Goal: Book appointment/travel/reservation

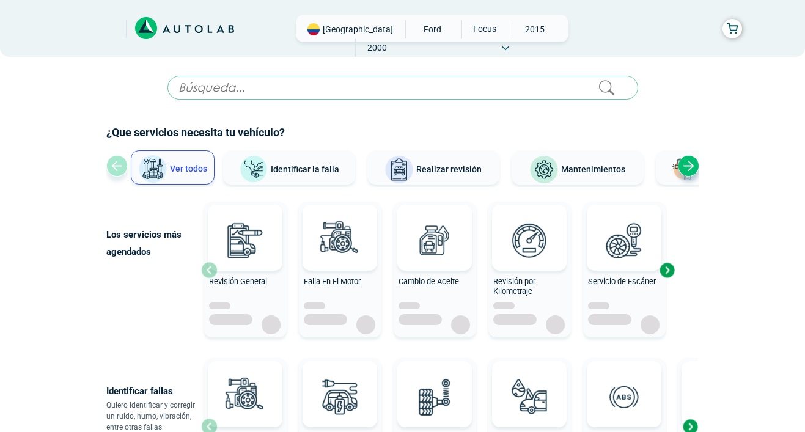
click at [381, 86] on input "text" at bounding box center [402, 88] width 470 height 24
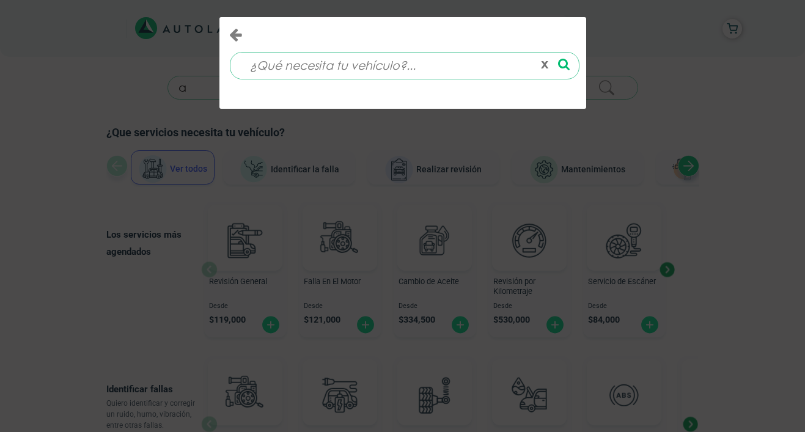
type input "a"
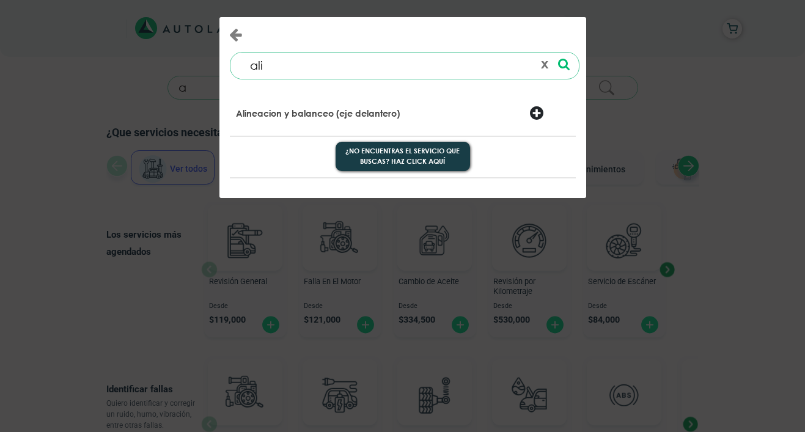
click at [533, 110] on div at bounding box center [549, 114] width 59 height 17
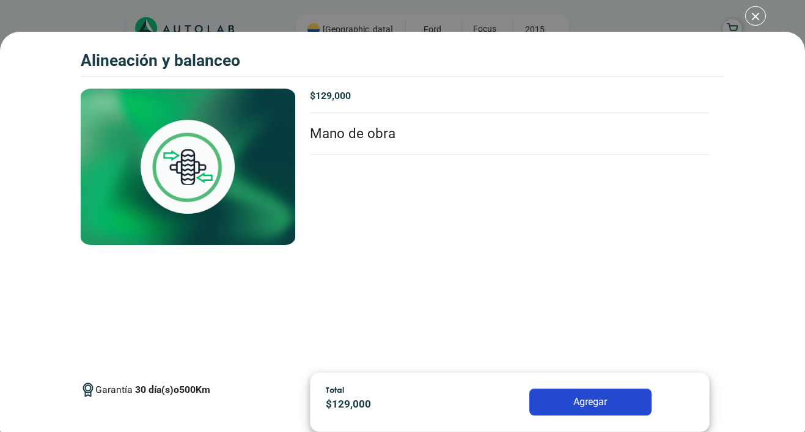
scroll to position [45, 0]
click at [593, 401] on button "Agregar" at bounding box center [590, 402] width 122 height 27
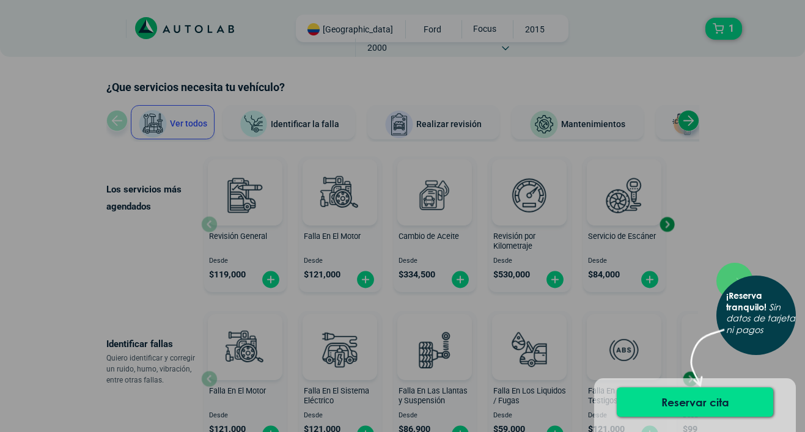
click at [465, 240] on div "× ¡Reserva tranquilo! Sin datos de tarjeta ni pagos" at bounding box center [402, 216] width 805 height 432
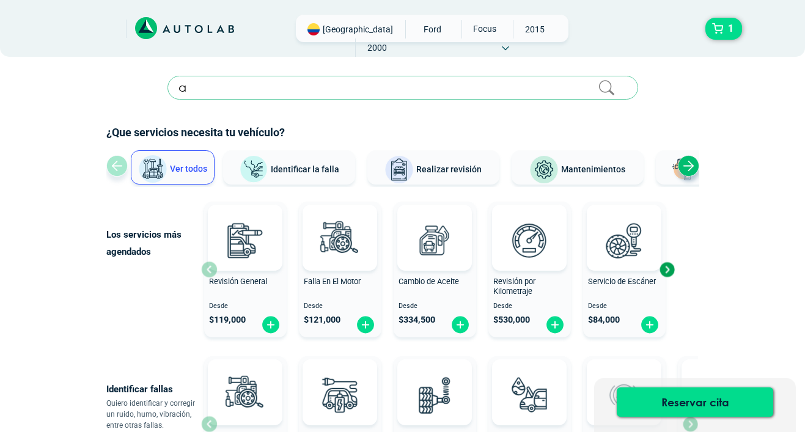
click at [362, 86] on input "a" at bounding box center [402, 88] width 470 height 24
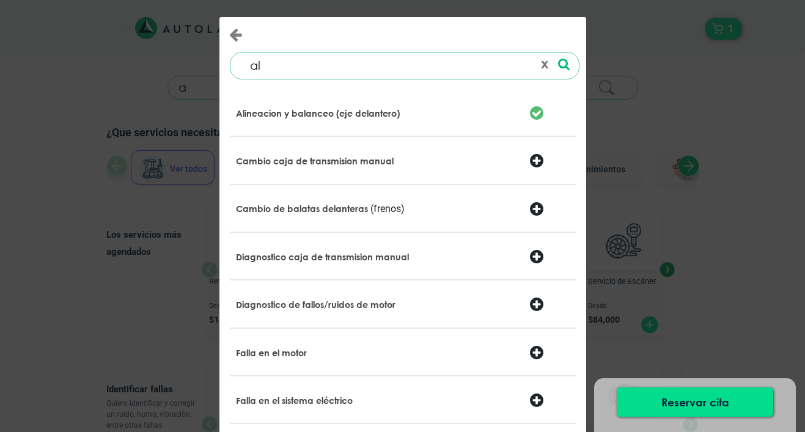
type input "a"
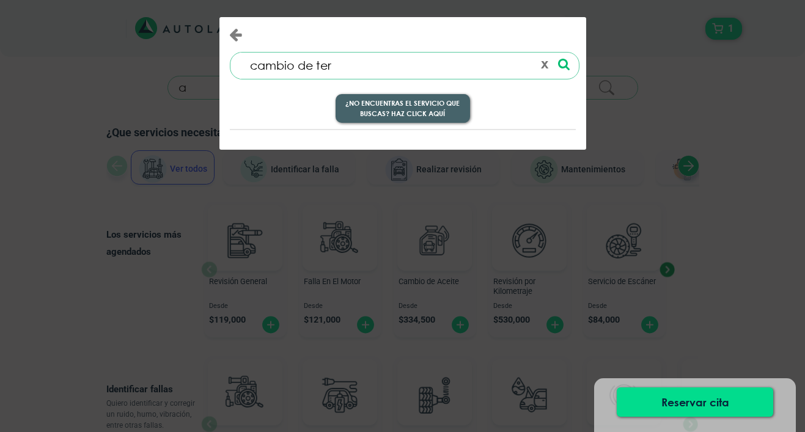
click at [408, 114] on button "¿No encuentras el servicio que buscas? Haz click aquí" at bounding box center [402, 108] width 134 height 29
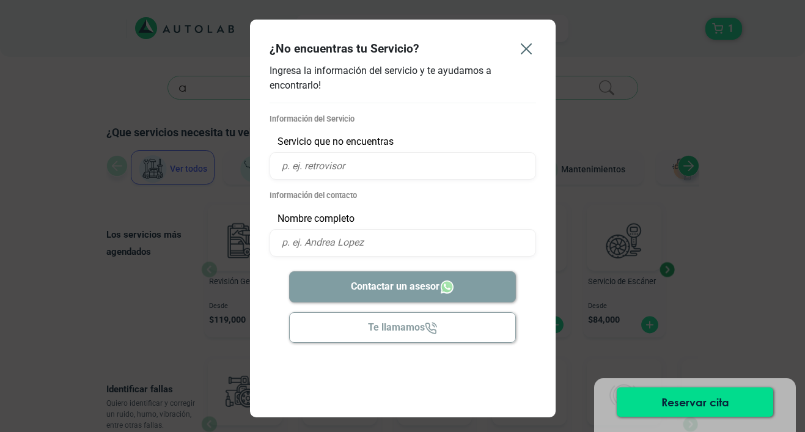
click at [530, 46] on icon "Close" at bounding box center [526, 49] width 20 height 20
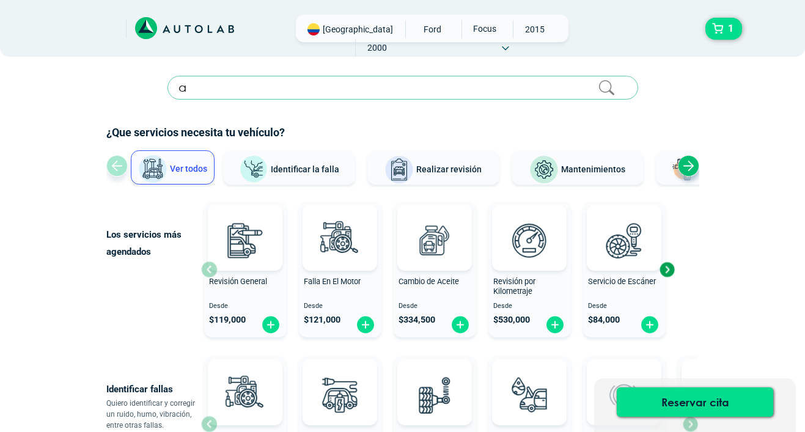
click at [409, 128] on h2 "¿Que servicios necesita tu vehículo?" at bounding box center [402, 133] width 593 height 16
click at [403, 87] on input "a" at bounding box center [402, 88] width 470 height 24
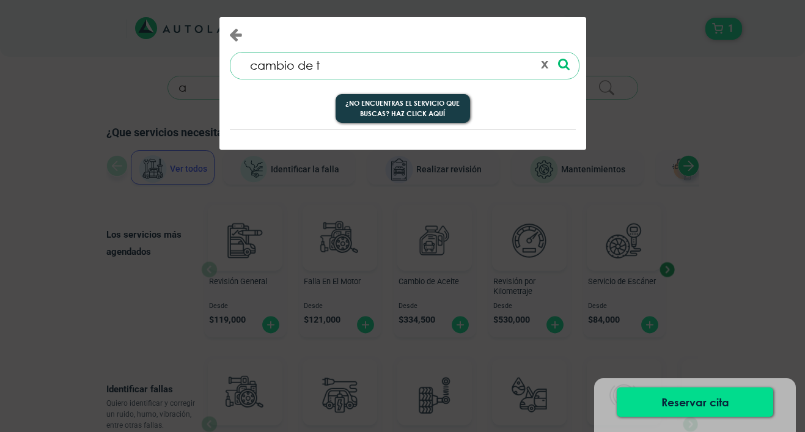
click at [227, 31] on div at bounding box center [311, 34] width 183 height 15
click at [236, 36] on icon "Close" at bounding box center [235, 34] width 13 height 15
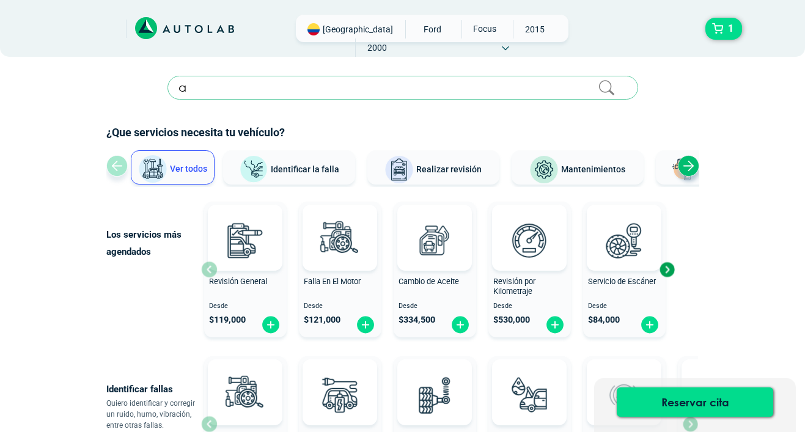
click at [321, 85] on input "a" at bounding box center [402, 88] width 470 height 24
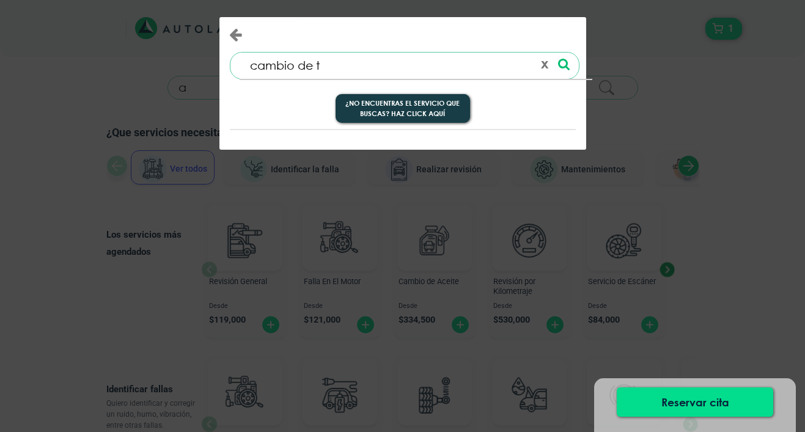
click at [326, 70] on input "cambio de t" at bounding box center [386, 66] width 294 height 26
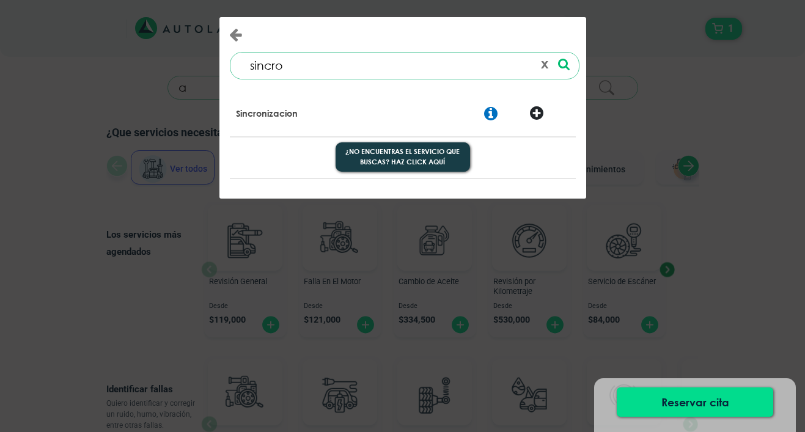
type input "sincro"
click at [536, 106] on div at bounding box center [549, 115] width 59 height 18
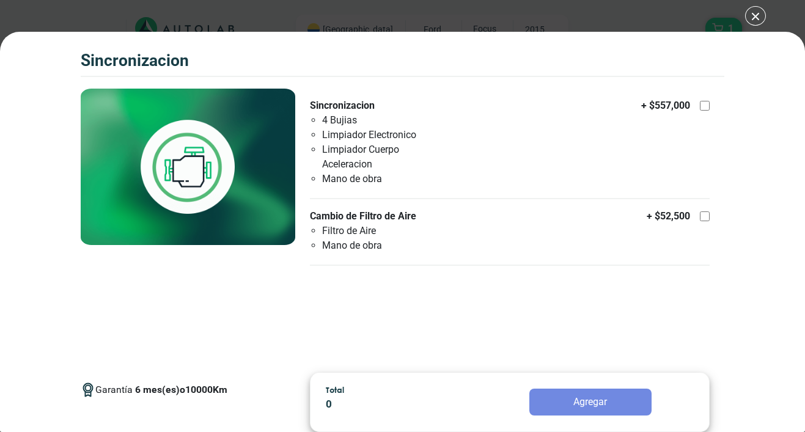
click at [368, 155] on li "Limpiador Cuerpo Aceleracion" at bounding box center [386, 156] width 128 height 29
click at [699, 111] on input "Sincronizacion 4 Bujias Limpiador Electronico Limpiador Cuerpo Aceleracion Mano…" at bounding box center [704, 106] width 10 height 10
checkbox input "true"
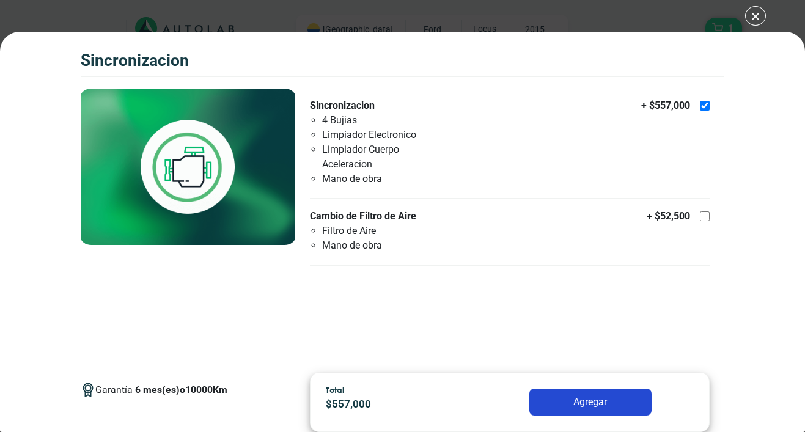
click at [615, 409] on button "Agregar" at bounding box center [590, 402] width 122 height 27
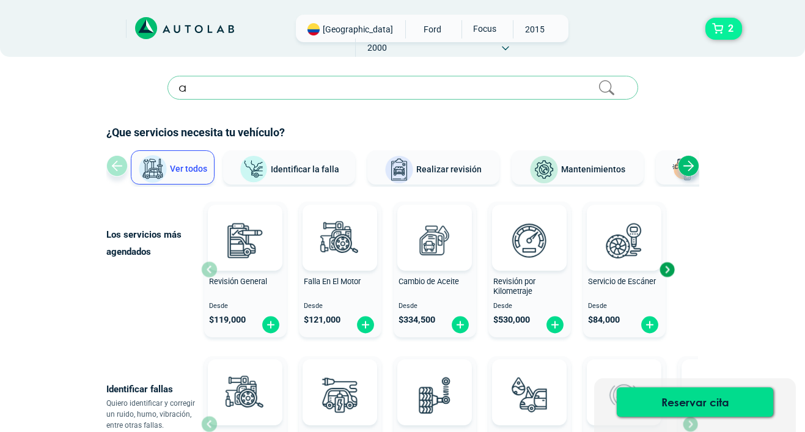
click at [734, 35] on span "2" at bounding box center [731, 28] width 12 height 21
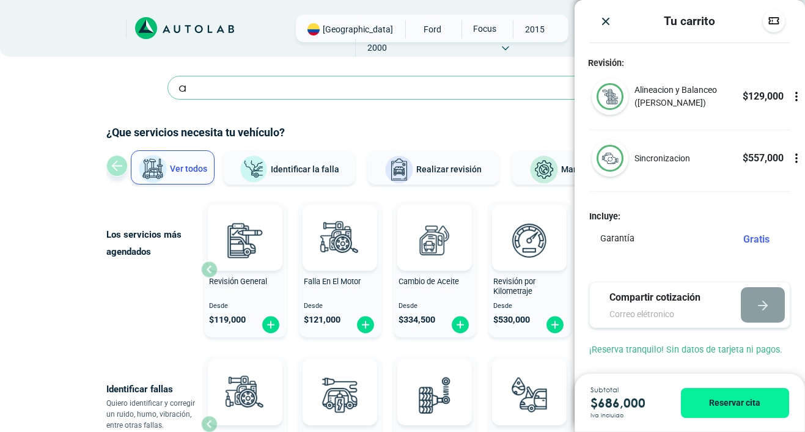
click at [745, 174] on div "Sincronizacion $ 557,000" at bounding box center [689, 165] width 230 height 51
click at [637, 166] on div "Sincronizacion $ 557,000" at bounding box center [689, 165] width 230 height 51
click at [717, 162] on div "Sincronizacion $ 557,000" at bounding box center [708, 158] width 148 height 15
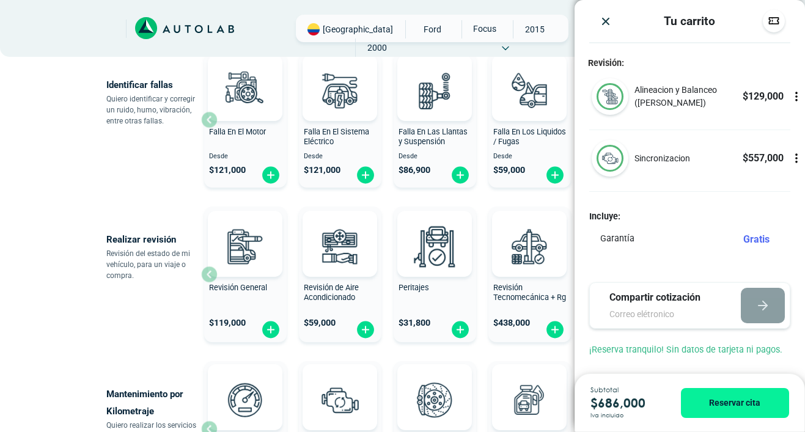
scroll to position [351, 0]
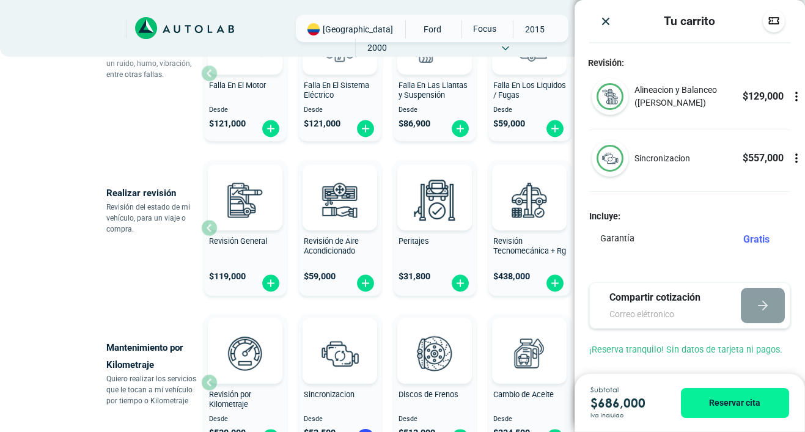
click at [791, 162] on icon at bounding box center [796, 158] width 12 height 12
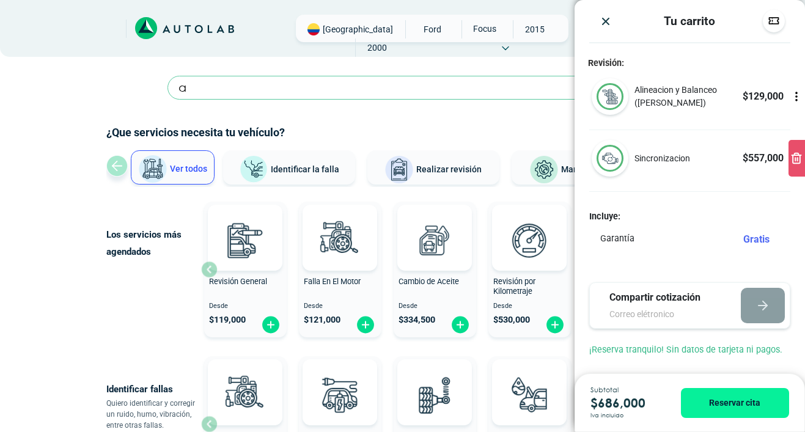
scroll to position [0, 0]
click at [790, 158] on icon at bounding box center [796, 158] width 12 height 12
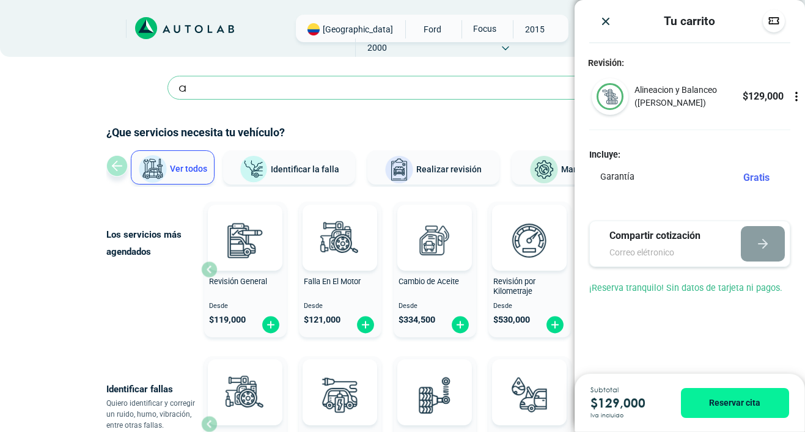
click at [425, 103] on div "a Launch demo modal" at bounding box center [402, 93] width 470 height 34
click at [427, 91] on input "a" at bounding box center [402, 88] width 470 height 24
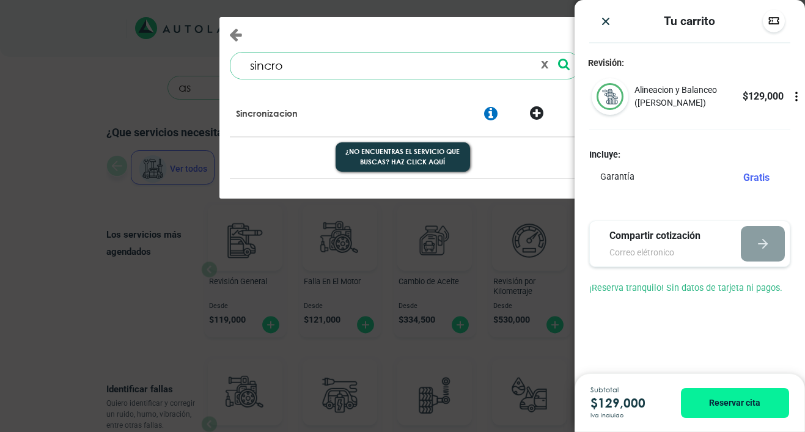
type input "as"
type input "sincr"
click at [485, 111] on icon at bounding box center [490, 114] width 13 height 16
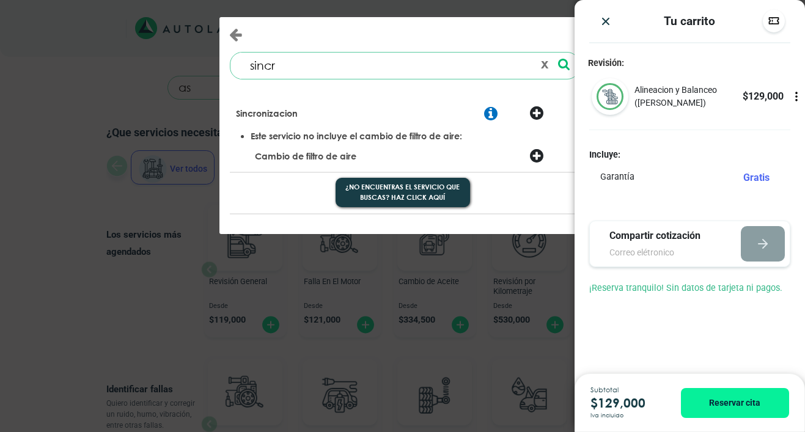
click at [533, 150] on icon at bounding box center [536, 156] width 13 height 16
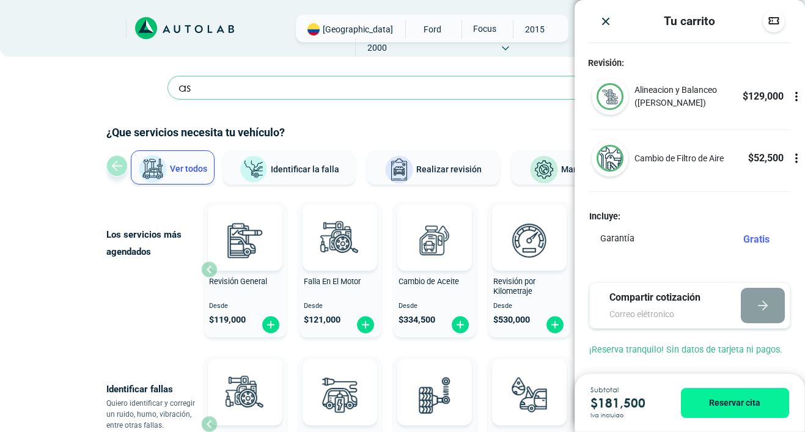
click at [666, 162] on p "Cambio de Filtro de Aire" at bounding box center [678, 158] width 89 height 13
click at [607, 159] on img at bounding box center [609, 158] width 27 height 27
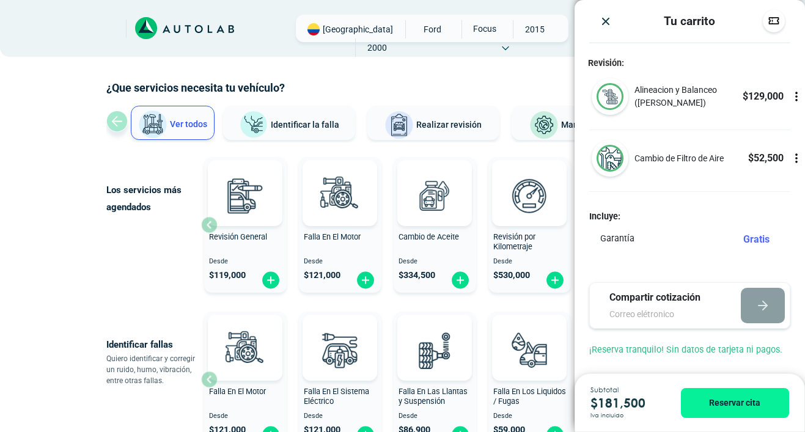
scroll to position [54, 0]
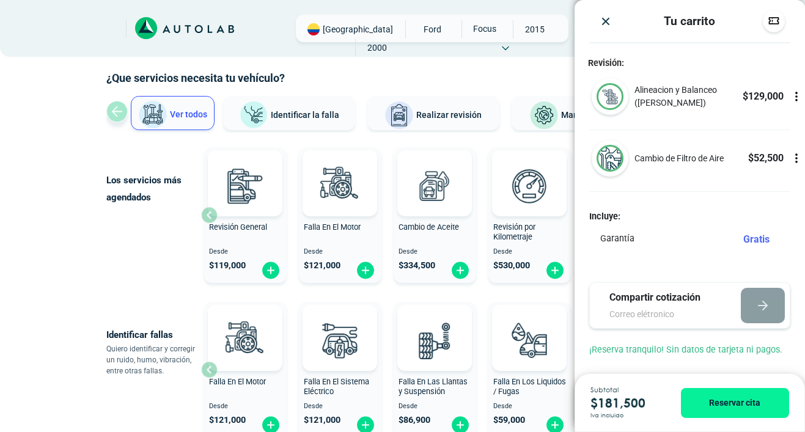
click at [793, 157] on icon at bounding box center [796, 158] width 12 height 12
click at [794, 158] on icon at bounding box center [796, 158] width 12 height 12
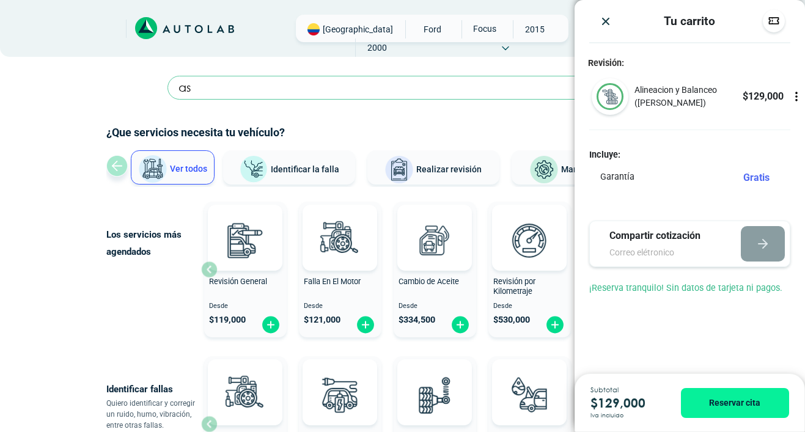
scroll to position [0, 0]
click at [363, 87] on input "as" at bounding box center [402, 88] width 470 height 24
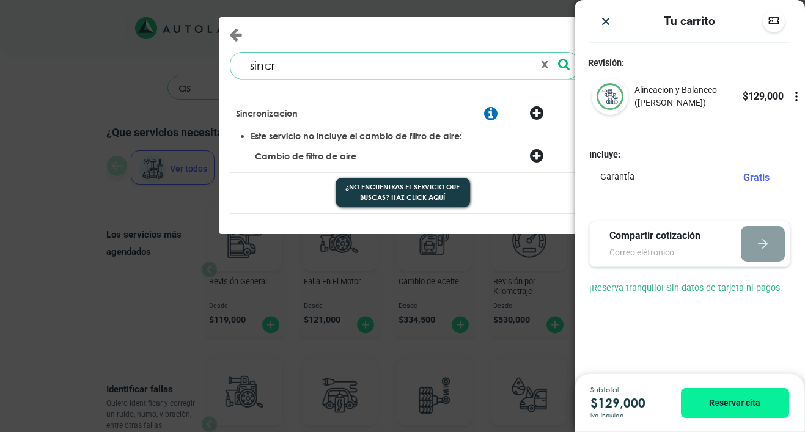
click at [538, 111] on div at bounding box center [549, 115] width 59 height 18
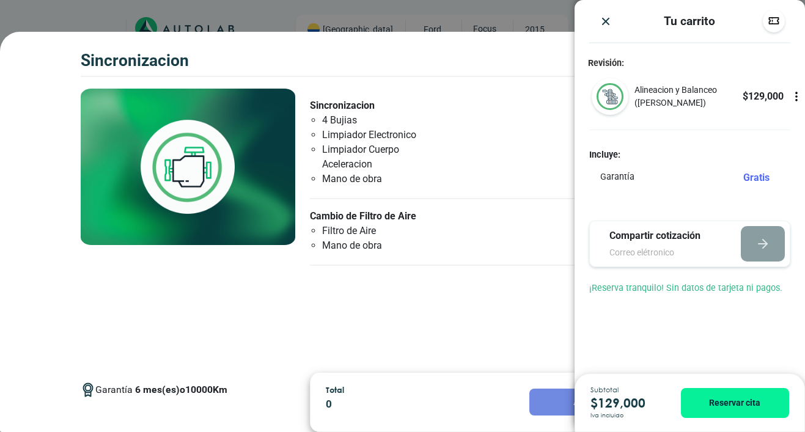
scroll to position [69, 0]
click at [601, 26] on img "Close" at bounding box center [605, 21] width 12 height 12
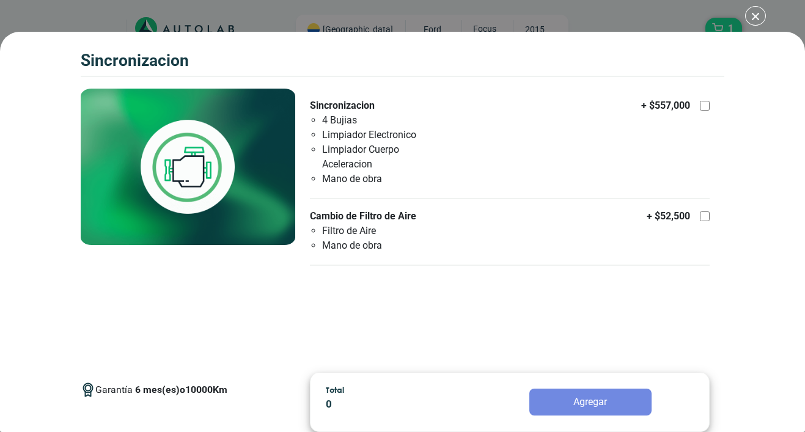
click at [703, 103] on div at bounding box center [704, 106] width 10 height 10
click at [703, 103] on input "Sincronizacion 4 Bujias Limpiador Electronico Limpiador Cuerpo Aceleracion Mano…" at bounding box center [704, 106] width 10 height 10
checkbox input "true"
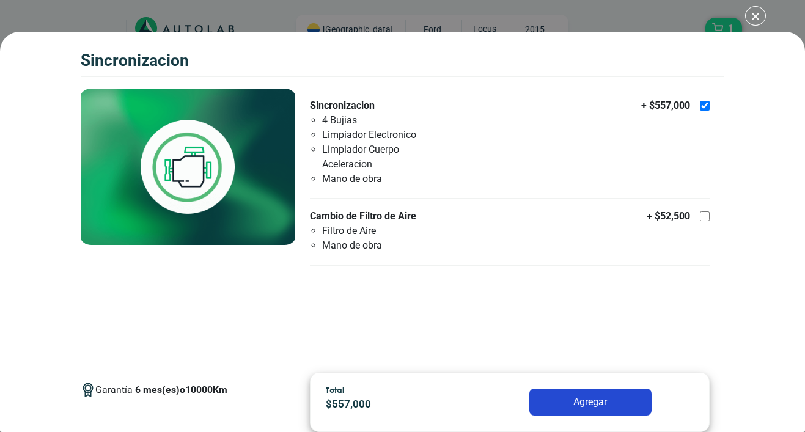
click at [593, 404] on button "Agregar" at bounding box center [590, 402] width 122 height 27
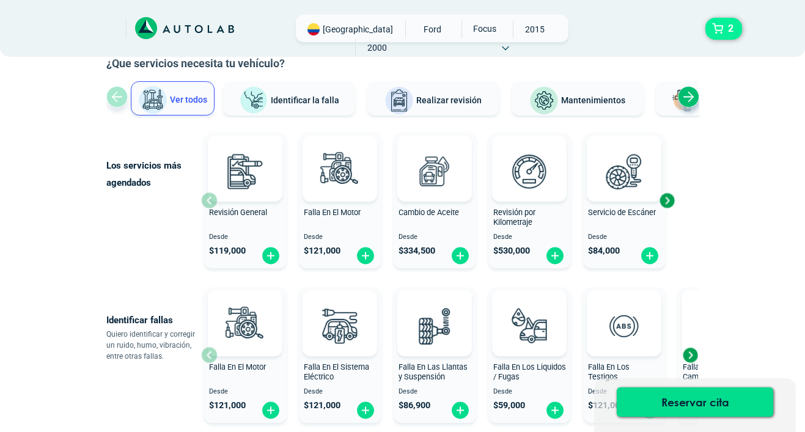
click at [727, 32] on span "2" at bounding box center [731, 28] width 12 height 21
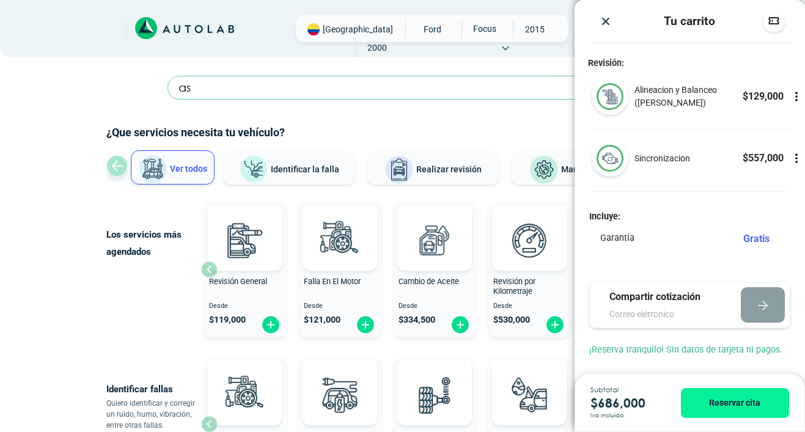
click at [420, 55] on div "Bogotá FORD" at bounding box center [402, 28] width 805 height 57
click at [415, 86] on input "as" at bounding box center [402, 88] width 470 height 24
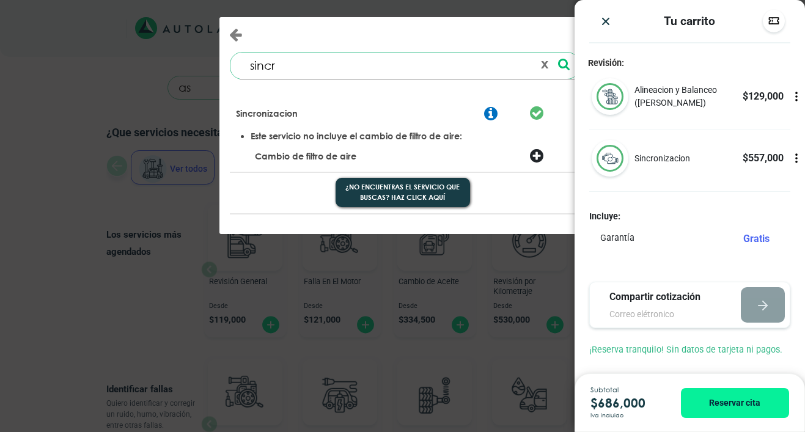
click at [539, 69] on button "x" at bounding box center [544, 65] width 17 height 21
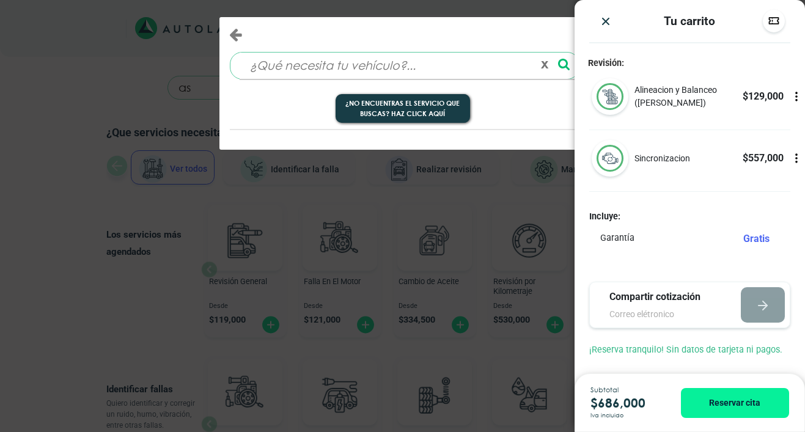
click at [450, 62] on input at bounding box center [386, 66] width 294 height 26
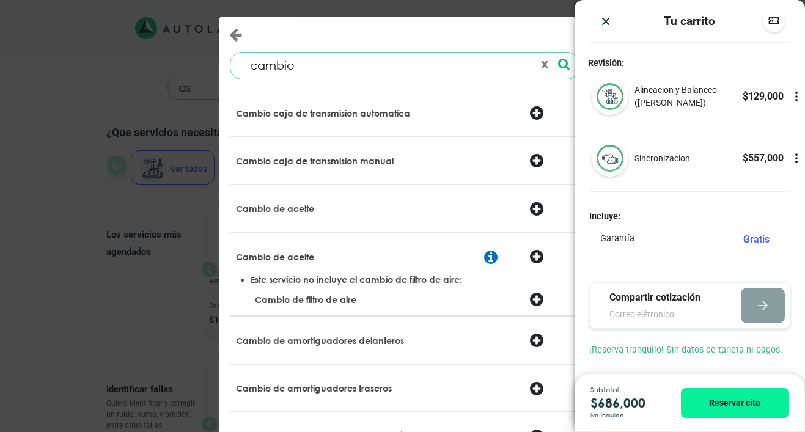
type input "cambio"
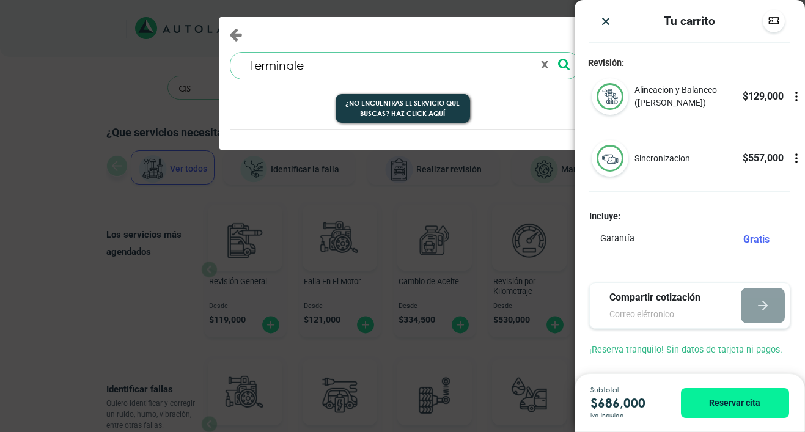
type input "terminales"
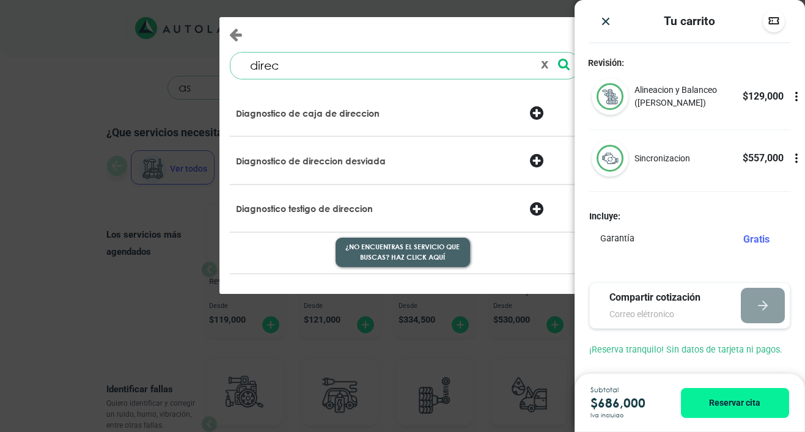
type input "direc"
click at [411, 254] on button "¿No encuentras el servicio que buscas? Haz click aquí" at bounding box center [402, 252] width 134 height 29
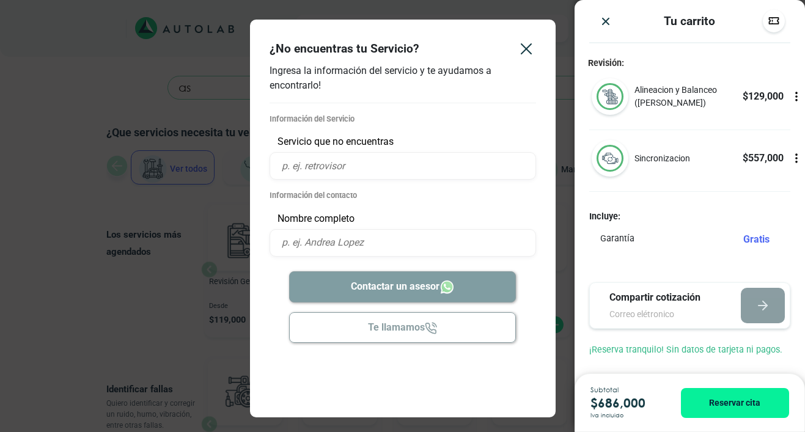
click at [373, 167] on input "text" at bounding box center [402, 165] width 266 height 27
type input "Cambio de terminales de dirección"
click at [381, 241] on input "text" at bounding box center [402, 242] width 266 height 27
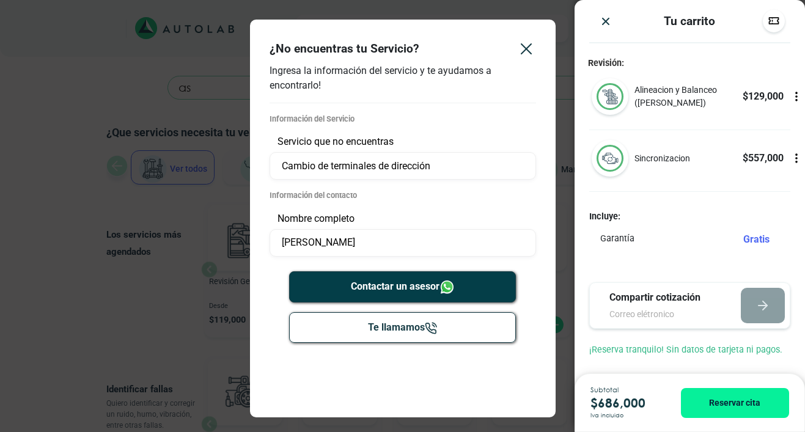
type input "[PERSON_NAME]"
click at [428, 290] on button "Contactar un asesor" at bounding box center [402, 286] width 227 height 31
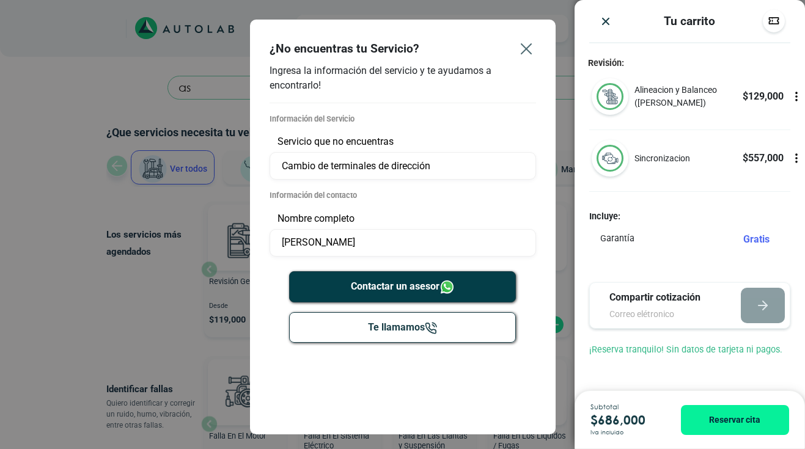
click at [530, 52] on icon "Close" at bounding box center [526, 49] width 20 height 20
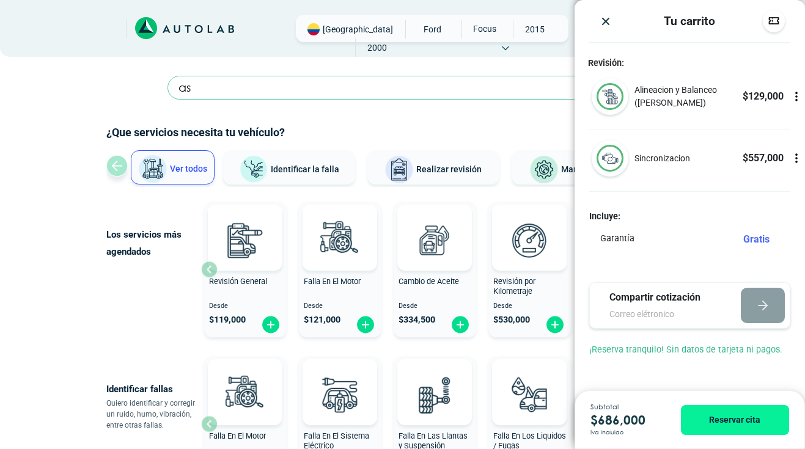
click at [602, 23] on img "Close" at bounding box center [605, 21] width 12 height 12
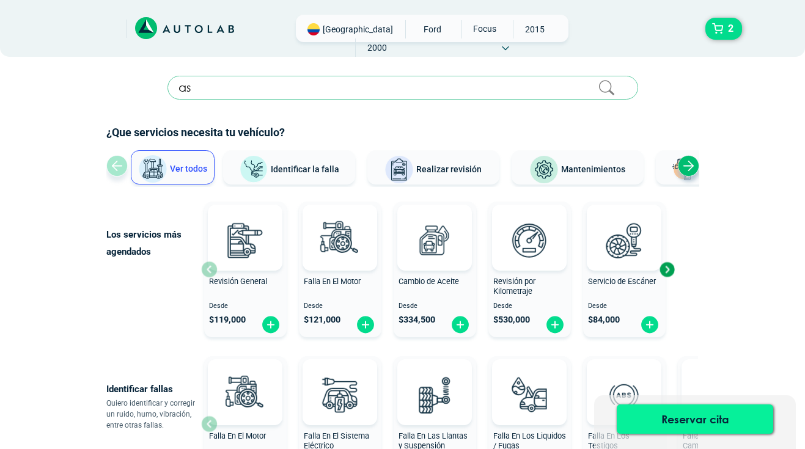
click at [720, 421] on button "Reservar cita" at bounding box center [694, 418] width 156 height 29
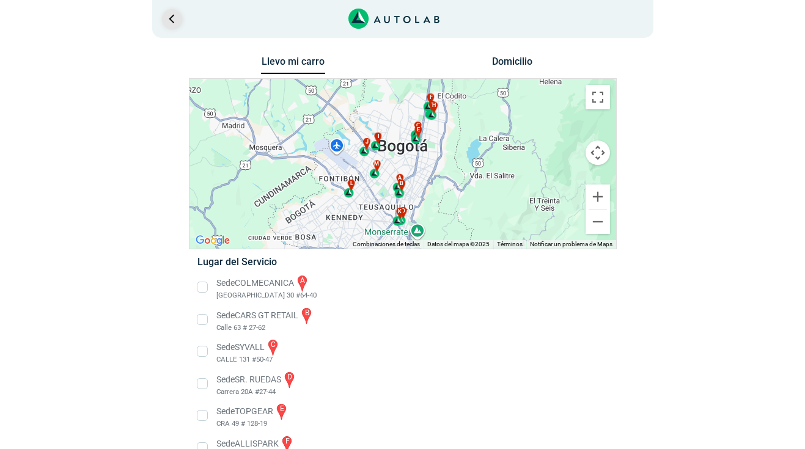
click at [175, 18] on link "Ir al paso anterior" at bounding box center [172, 19] width 20 height 20
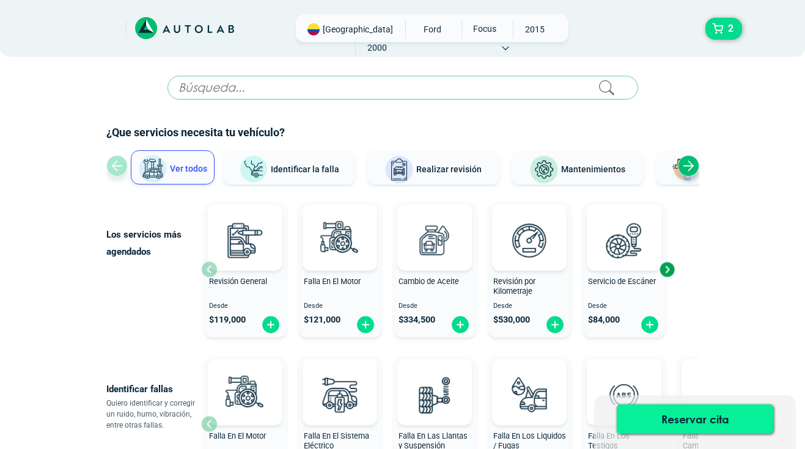
click at [703, 417] on button "Reservar cita" at bounding box center [694, 418] width 156 height 29
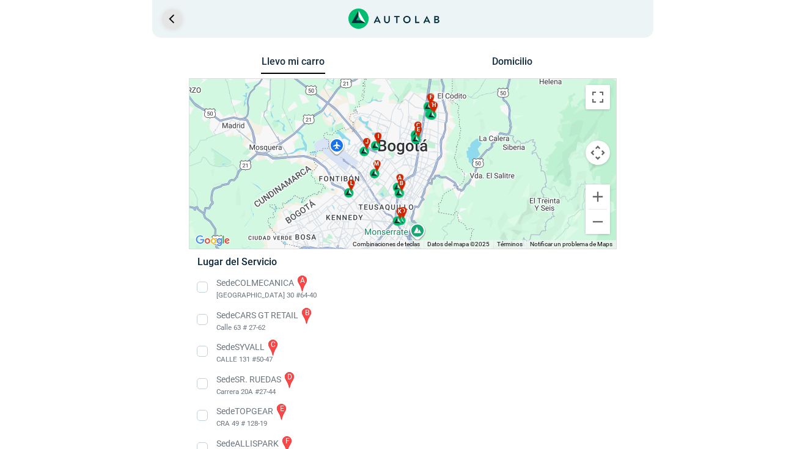
click at [174, 19] on link "Ir al paso anterior" at bounding box center [172, 19] width 20 height 20
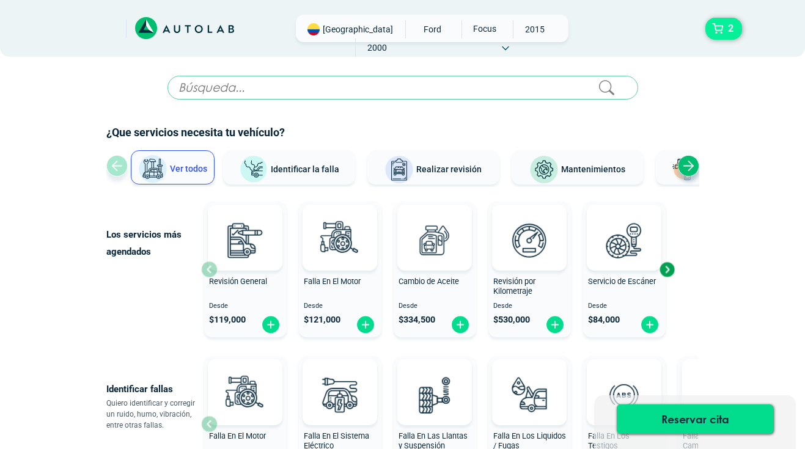
click at [720, 36] on button "2" at bounding box center [723, 29] width 37 height 22
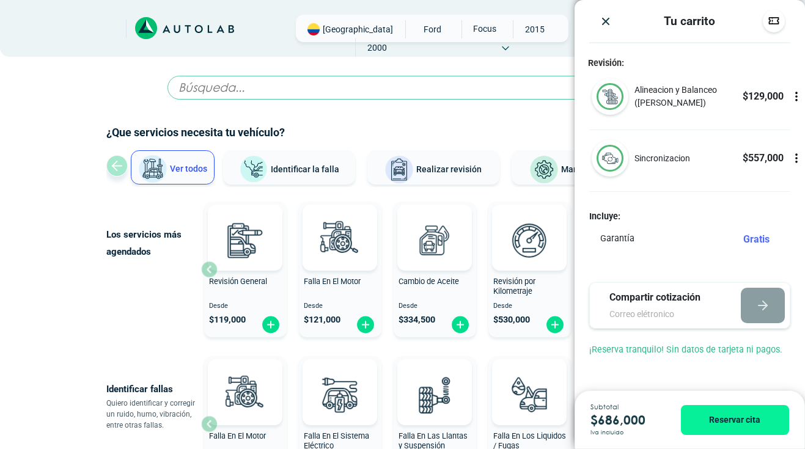
click at [675, 298] on p "Compartir cotización" at bounding box center [663, 297] width 109 height 15
click at [651, 318] on input "email" at bounding box center [663, 314] width 109 height 13
click at [735, 313] on div "Compartir cotización" at bounding box center [689, 305] width 201 height 46
click at [670, 315] on input "email" at bounding box center [663, 314] width 109 height 13
click at [684, 249] on div "Garantía Gratis" at bounding box center [689, 242] width 201 height 21
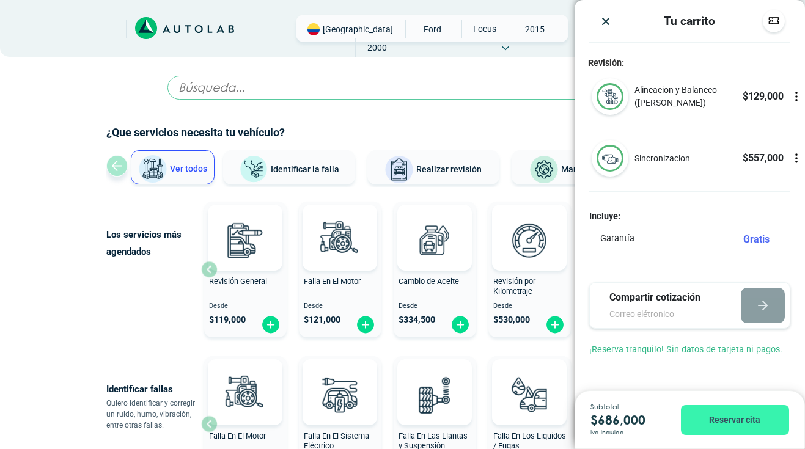
click at [729, 417] on button "Reservar cita" at bounding box center [735, 420] width 108 height 30
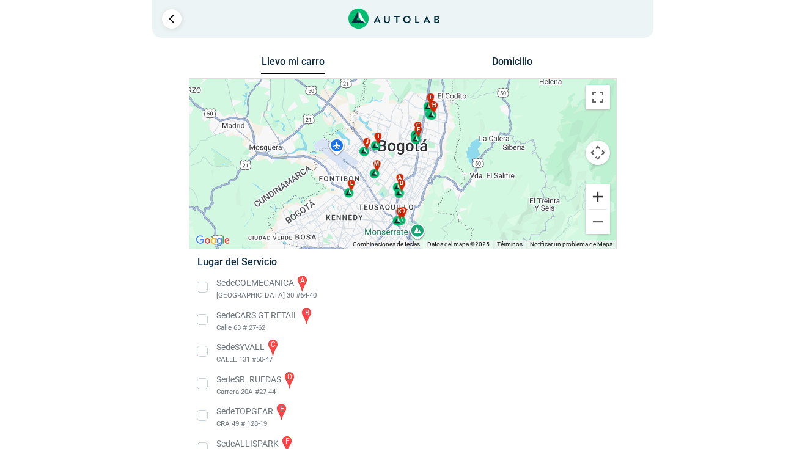
click at [596, 194] on button "Ampliar" at bounding box center [597, 196] width 24 height 24
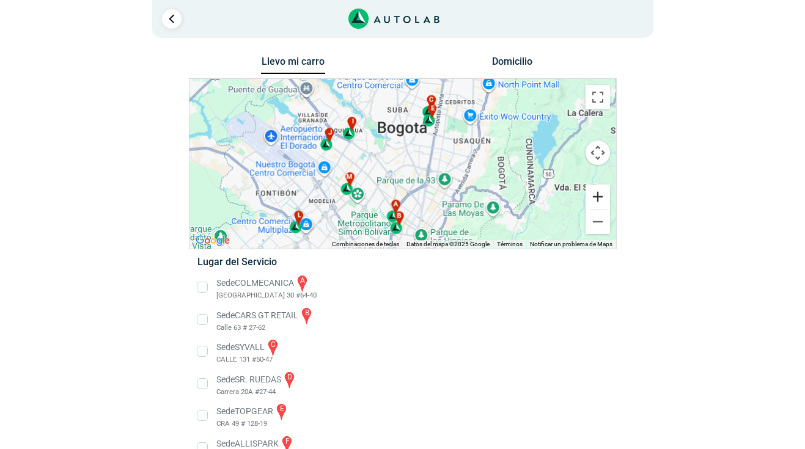
click at [596, 194] on button "Ampliar" at bounding box center [597, 196] width 24 height 24
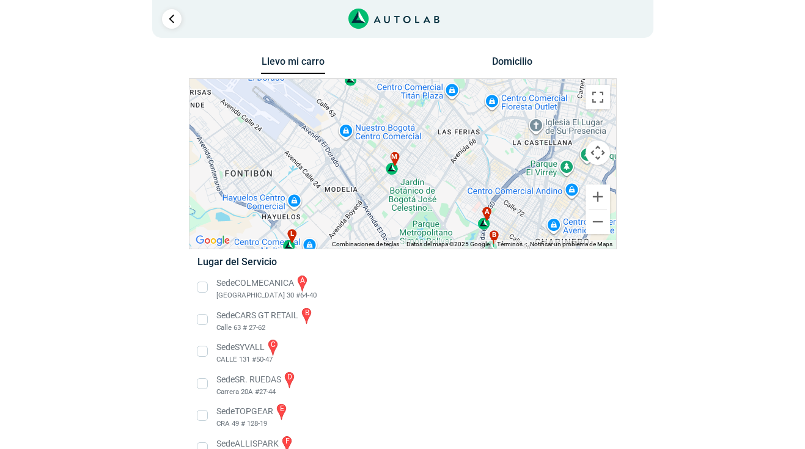
drag, startPoint x: 335, startPoint y: 195, endPoint x: 437, endPoint y: 146, distance: 113.4
click at [437, 146] on div "a b c d e f g" at bounding box center [402, 164] width 426 height 170
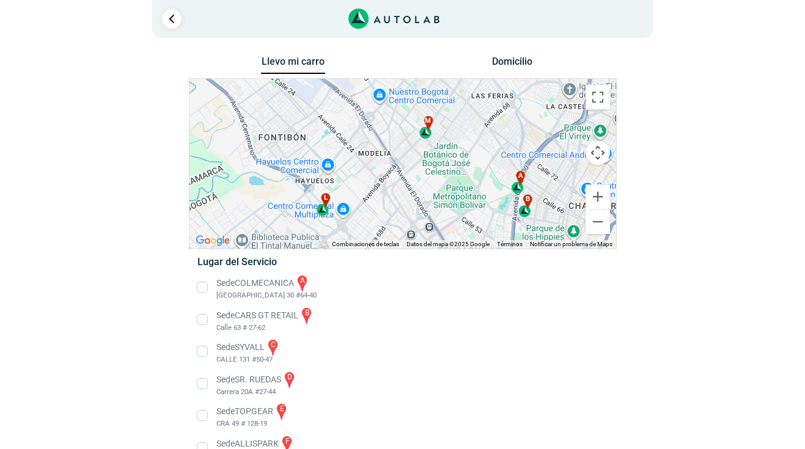
drag, startPoint x: 439, startPoint y: 172, endPoint x: 480, endPoint y: 124, distance: 62.8
click at [480, 124] on div "a b c d e f g" at bounding box center [402, 164] width 426 height 170
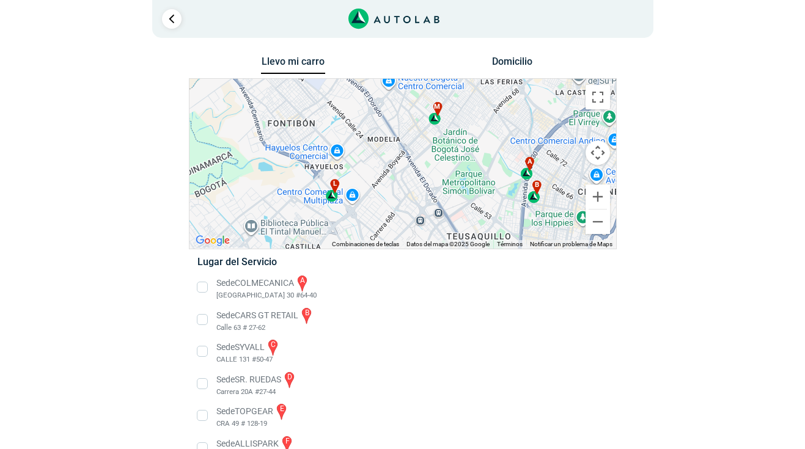
click at [331, 192] on div "l" at bounding box center [332, 190] width 14 height 23
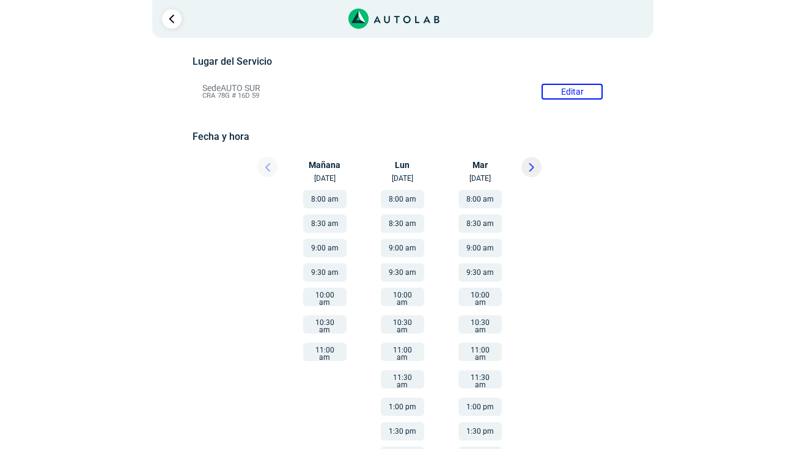
scroll to position [122, 0]
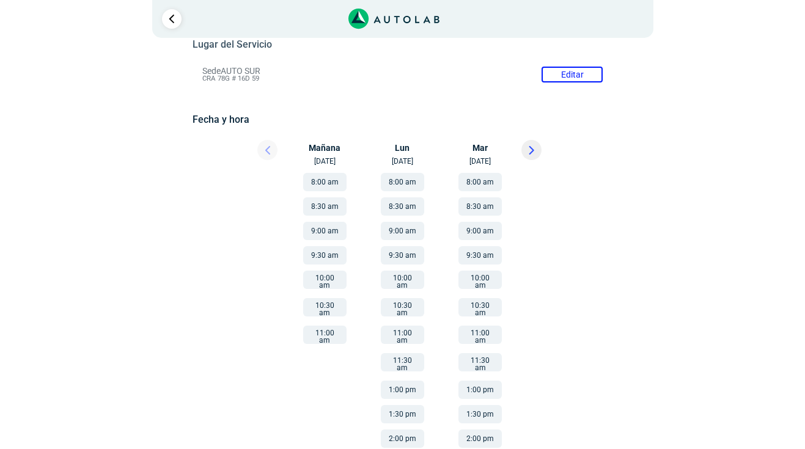
click at [327, 181] on button "8:00 am" at bounding box center [324, 182] width 43 height 18
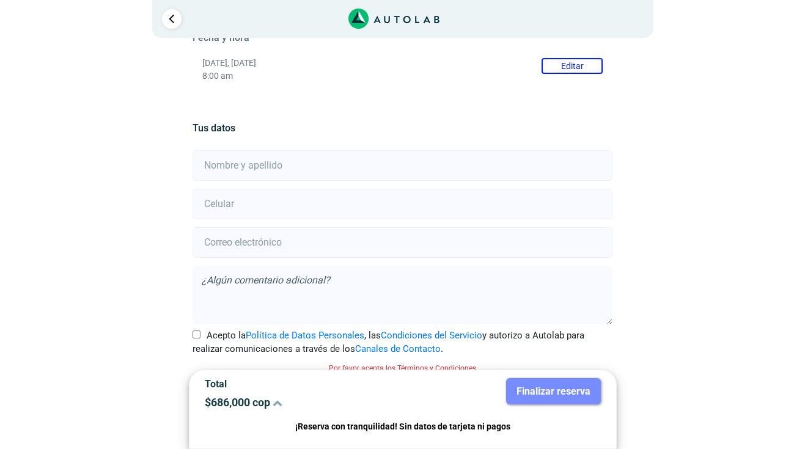
scroll to position [205, 0]
type input "[PERSON_NAME]"
click at [337, 200] on input "number" at bounding box center [402, 203] width 420 height 31
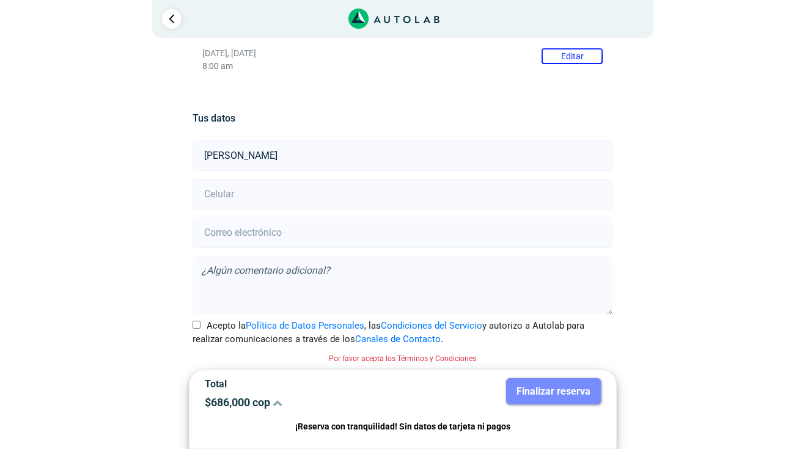
scroll to position [213, 0]
type input "3133639102"
click at [434, 228] on input "[EMAIL_ADDRESS][DOMAIN_NAME]" at bounding box center [402, 234] width 420 height 31
type input "[EMAIL_ADDRESS][DOMAIN_NAME]"
click at [195, 323] on input "Acepto la Política de Datos Personales , las Condiciones del Servicio y autoriz…" at bounding box center [196, 326] width 8 height 8
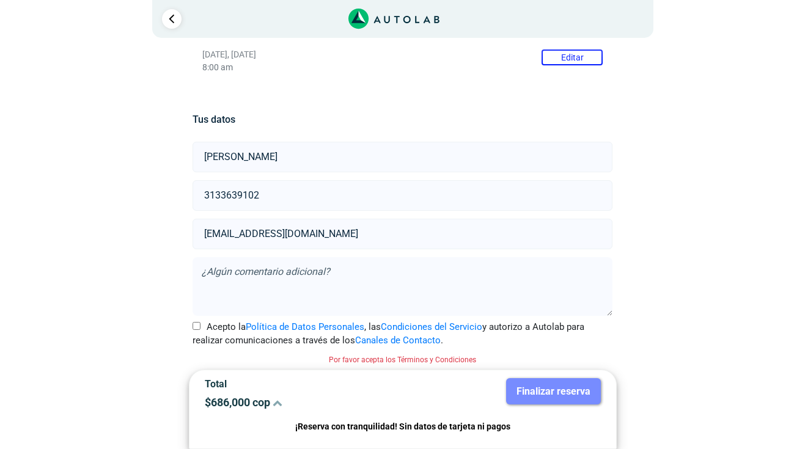
checkbox input "true"
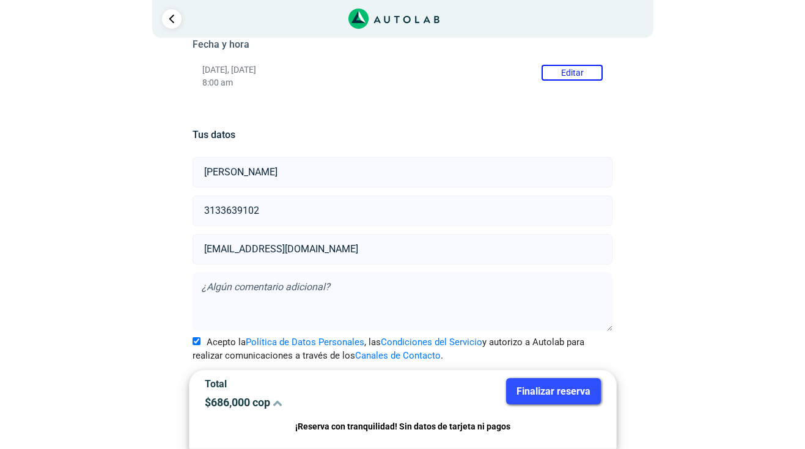
scroll to position [197, 0]
click at [459, 302] on textarea at bounding box center [402, 302] width 420 height 59
type textarea "N"
type textarea "Qu"
type textarea "No"
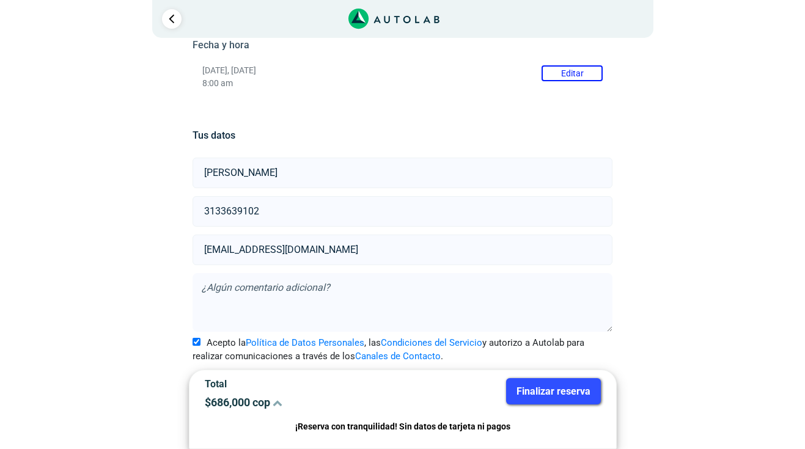
click at [383, 289] on textarea at bounding box center [402, 302] width 420 height 59
click at [425, 287] on textarea "Necesito hacer el cambio de las terminales" at bounding box center [402, 302] width 420 height 59
type textarea "Necesito hacer el cambio de las terminales de dirección, no encontré el servicio"
click at [570, 392] on button "Finalizar reserva" at bounding box center [553, 391] width 95 height 26
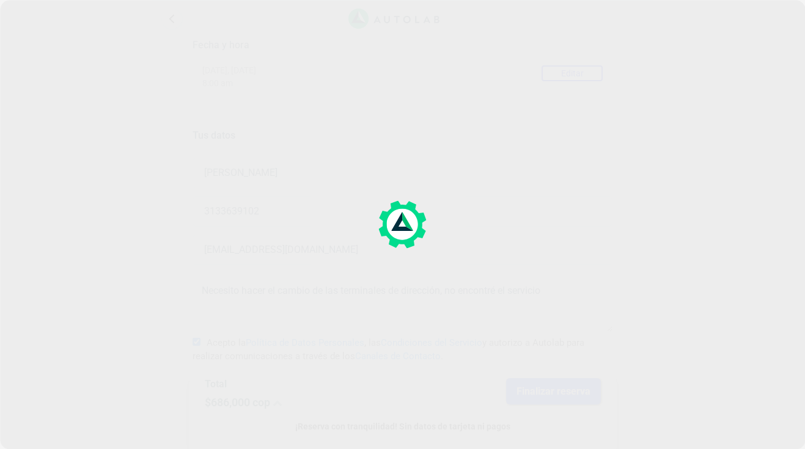
scroll to position [0, 0]
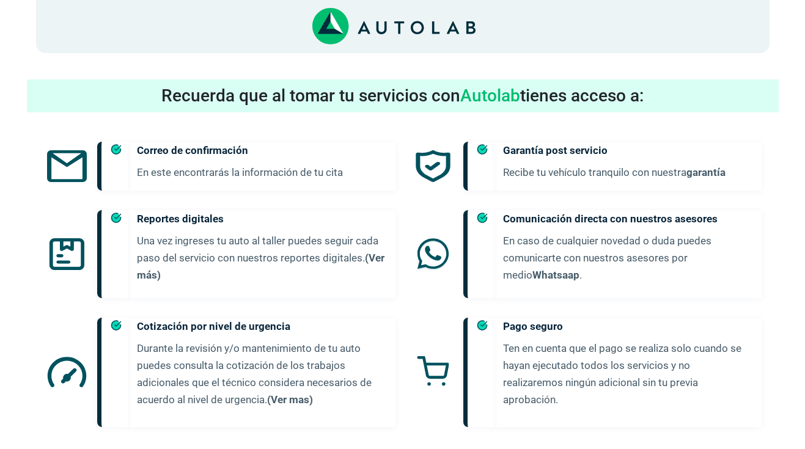
scroll to position [704, 0]
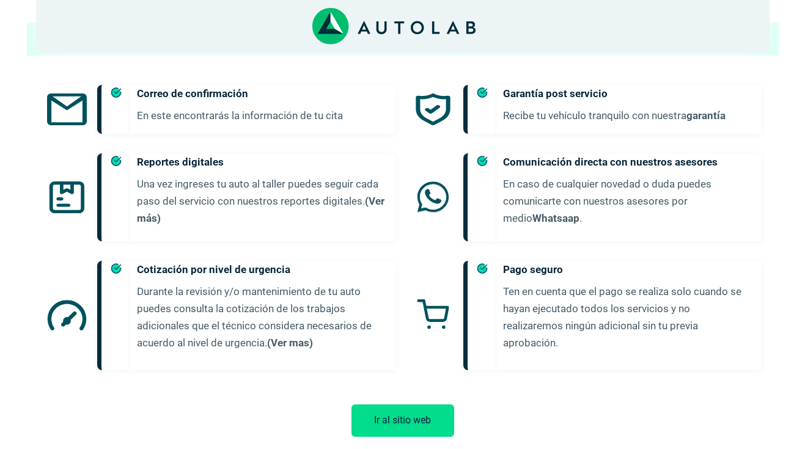
click at [414, 404] on button "Ir al sitio web" at bounding box center [402, 420] width 103 height 32
